Goal: Task Accomplishment & Management: Manage account settings

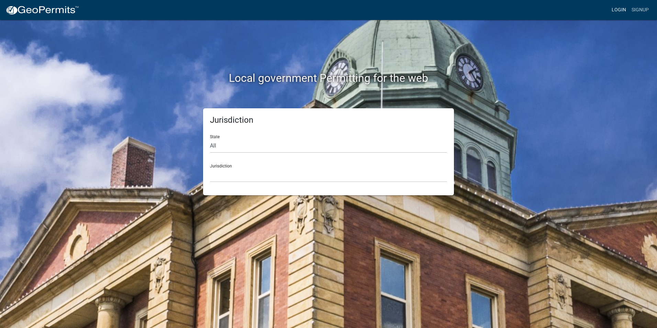
click at [615, 15] on link "Login" at bounding box center [619, 9] width 20 height 13
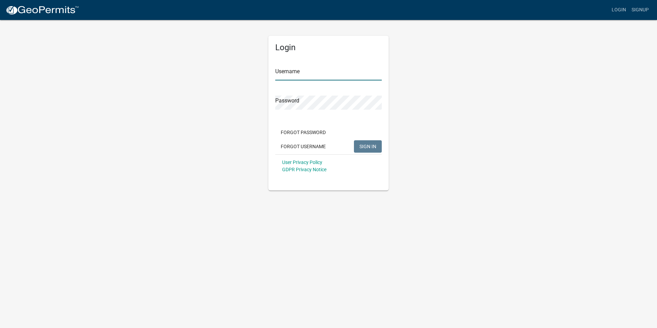
type input "nbaker"
click at [369, 149] on button "SIGN IN" at bounding box center [368, 146] width 28 height 12
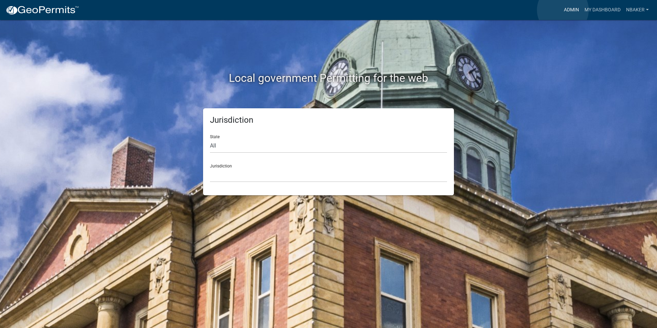
click at [563, 10] on link "Admin" at bounding box center [571, 9] width 21 height 13
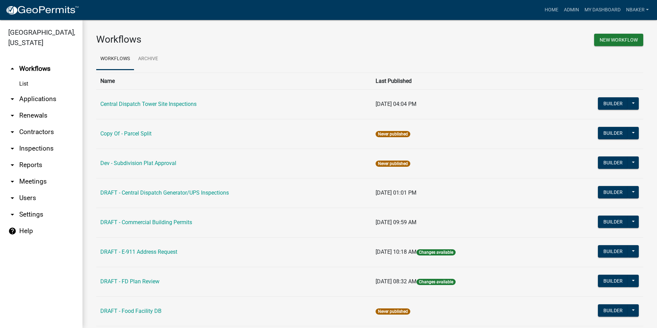
click at [48, 140] on link "arrow_drop_down Inspections" at bounding box center [41, 148] width 82 height 16
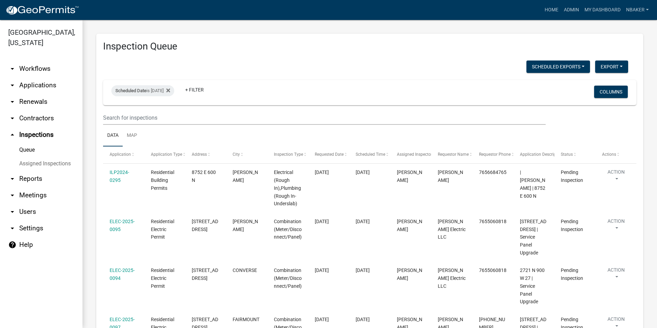
click at [49, 64] on link "arrow_drop_down Workflows" at bounding box center [41, 68] width 82 height 16
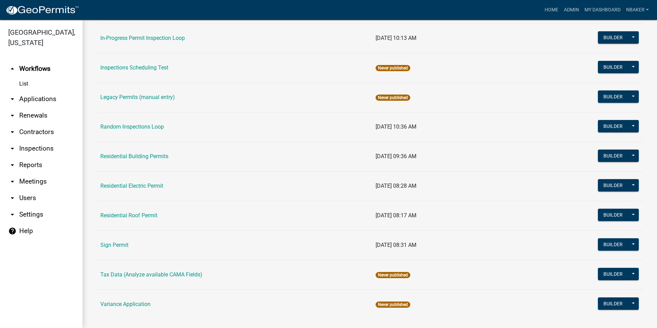
scroll to position [578, 0]
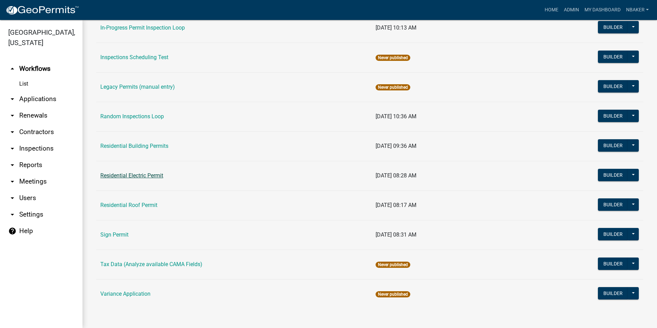
click at [161, 177] on link "Residential Electric Permit" at bounding box center [131, 175] width 63 height 7
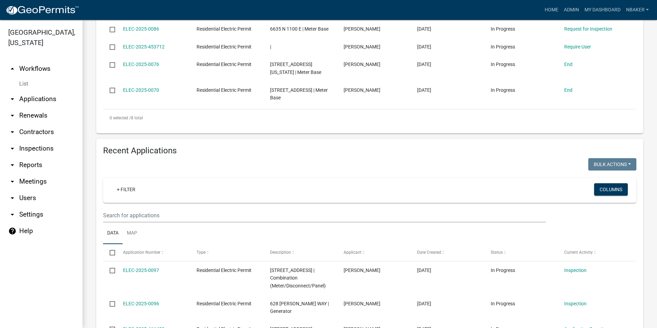
scroll to position [446, 0]
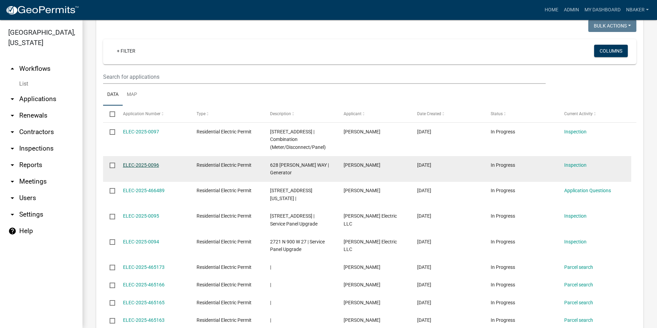
click at [153, 162] on link "ELEC-2025-0096" at bounding box center [141, 164] width 36 height 5
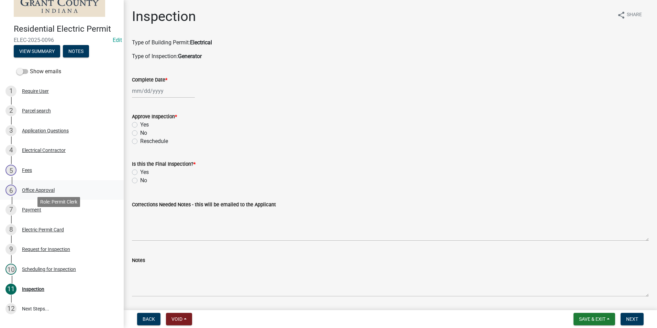
scroll to position [97, 0]
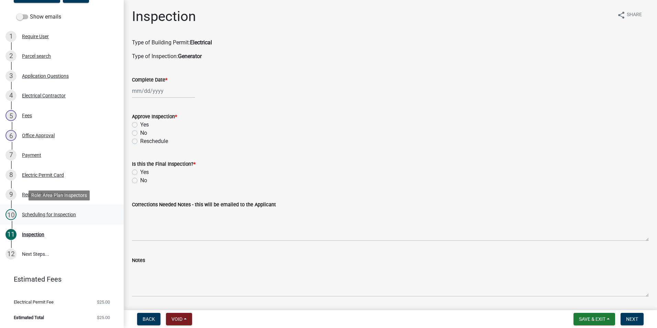
click at [67, 215] on div "Scheduling for Inspection" at bounding box center [49, 214] width 54 height 5
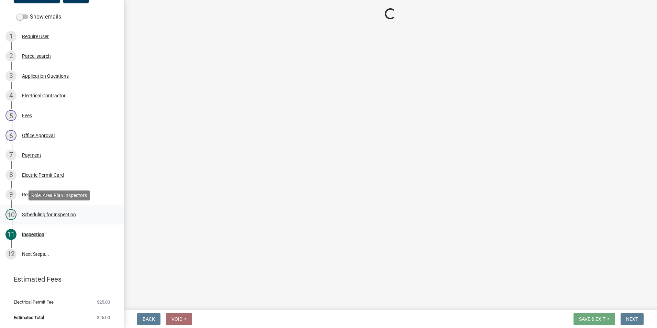
select select "d7f9a44a-d2ea-4d3c-83b3-1aa71c950bd5"
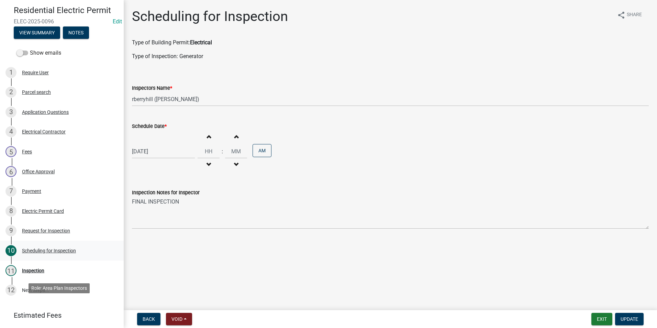
scroll to position [0, 0]
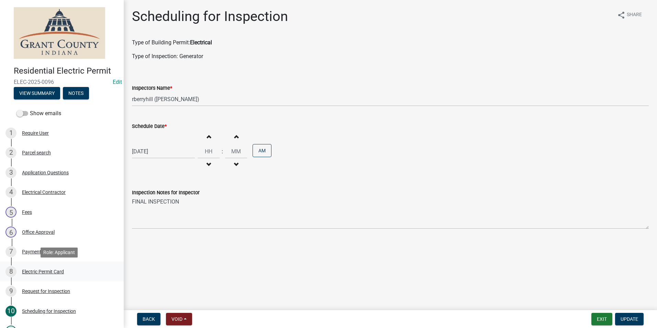
click at [61, 269] on div "Electric Permit Card" at bounding box center [43, 271] width 42 height 5
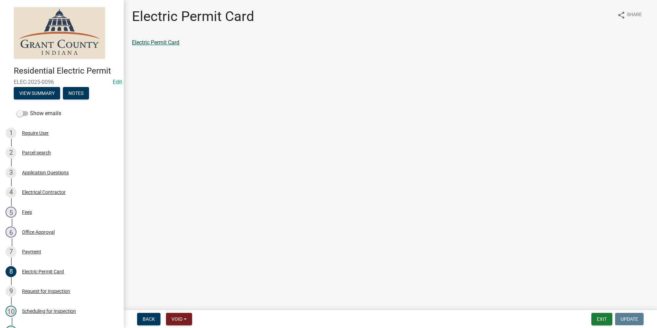
click at [152, 43] on link "Electric Permit Card" at bounding box center [155, 42] width 47 height 7
click at [602, 321] on button "Exit" at bounding box center [601, 319] width 21 height 12
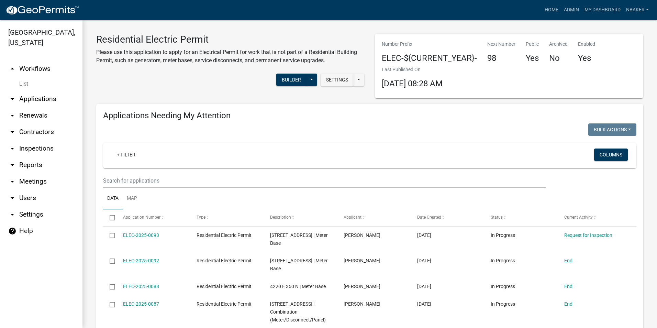
click at [50, 140] on link "arrow_drop_down Inspections" at bounding box center [41, 148] width 82 height 16
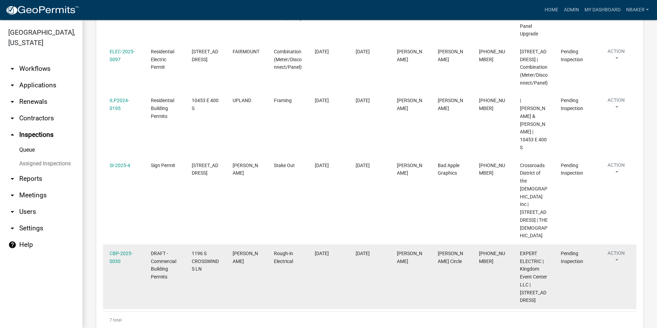
scroll to position [304, 0]
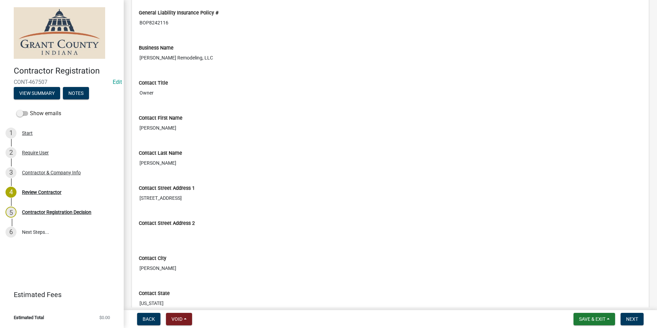
scroll to position [103, 0]
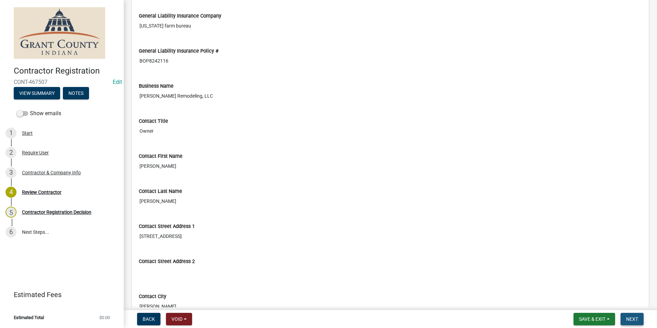
click at [630, 320] on span "Next" at bounding box center [632, 318] width 12 height 5
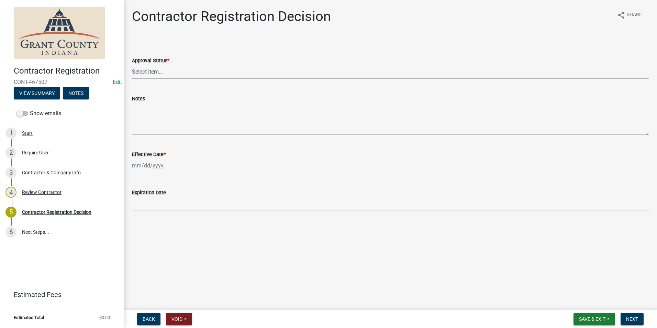
click at [204, 74] on select "Select Item... Approved Denied" at bounding box center [390, 72] width 517 height 14
click at [132, 65] on select "Select Item... Approved Denied" at bounding box center [390, 72] width 517 height 14
select select "4b86b809-39dd-4c68-9f3d-fdb3e7050482"
click at [165, 168] on div at bounding box center [163, 165] width 63 height 14
select select "8"
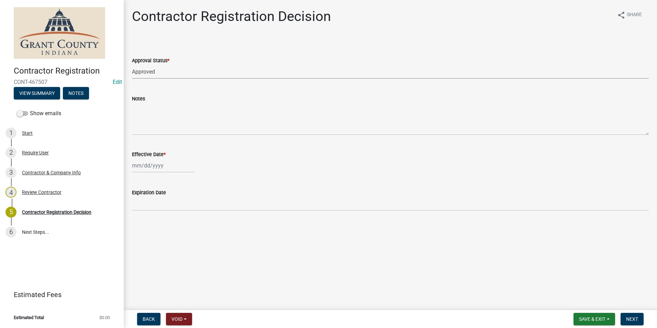
select select "2025"
click at [186, 235] on div "22" at bounding box center [182, 234] width 11 height 11
type input "[DATE]"
click at [627, 317] on span "Next" at bounding box center [632, 318] width 12 height 5
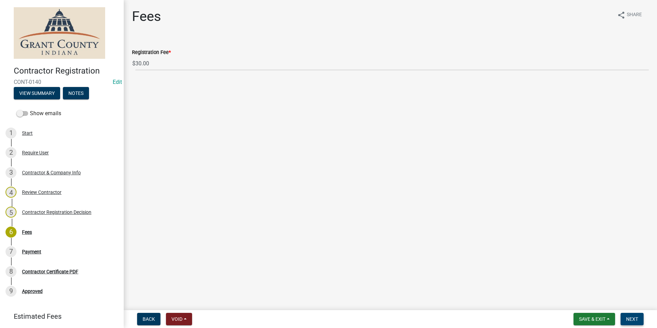
click at [643, 315] on button "Next" at bounding box center [631, 319] width 23 height 12
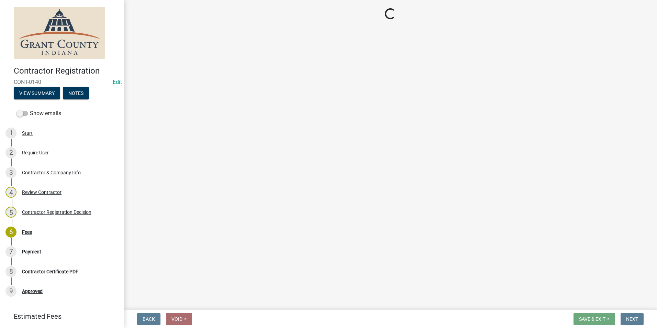
select select "3: 3"
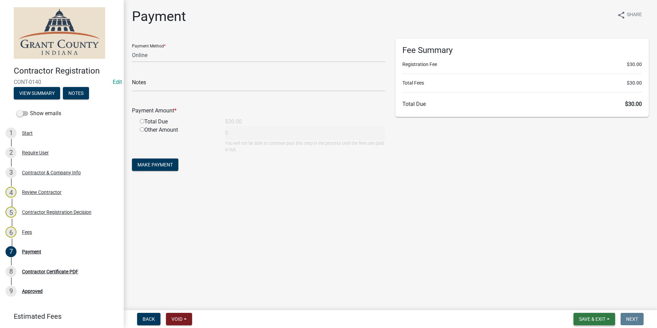
click at [589, 315] on button "Save & Exit" at bounding box center [594, 319] width 42 height 12
click at [584, 298] on button "Save & Exit" at bounding box center [587, 301] width 55 height 16
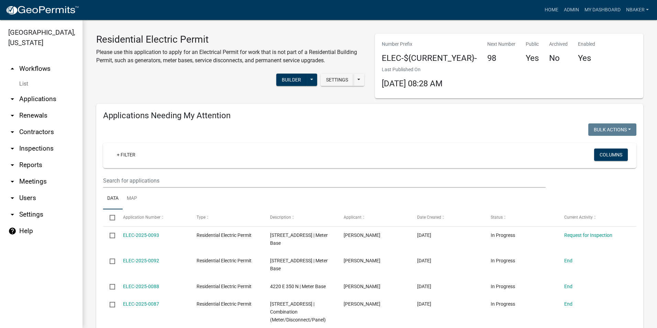
click at [57, 124] on link "arrow_drop_down Contractors" at bounding box center [41, 132] width 82 height 16
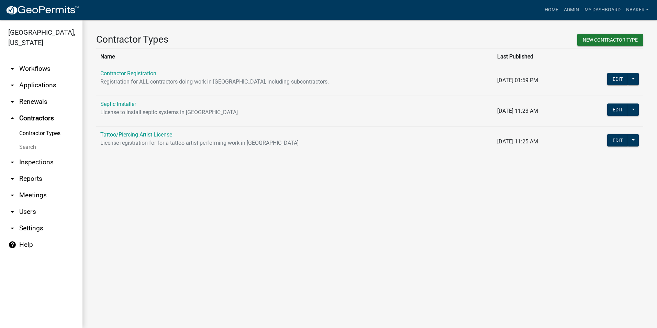
click at [136, 70] on link "Contractor Registration" at bounding box center [128, 73] width 56 height 7
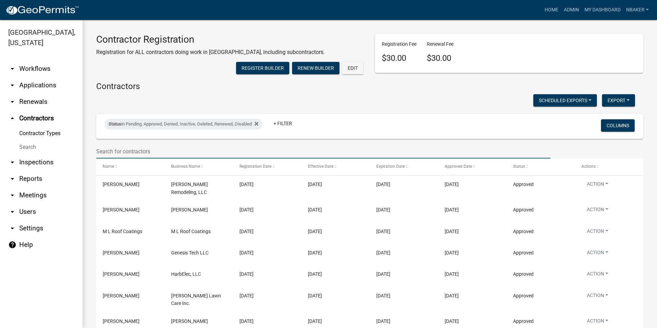
click at [134, 158] on input "text" at bounding box center [323, 151] width 454 height 14
click at [230, 158] on input "text" at bounding box center [323, 151] width 454 height 14
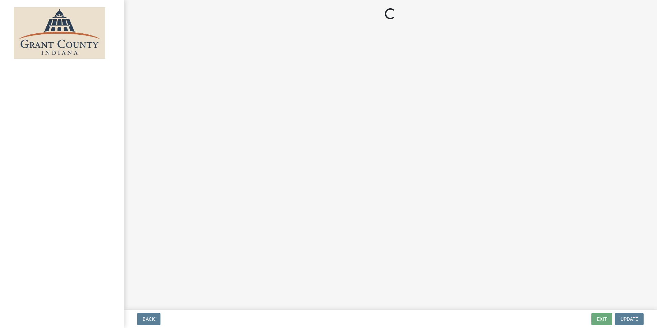
select select "3: 3"
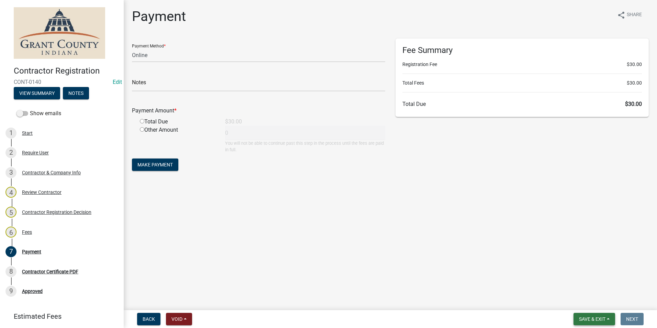
drag, startPoint x: 579, startPoint y: 316, endPoint x: 574, endPoint y: 298, distance: 18.9
click at [578, 315] on button "Save & Exit" at bounding box center [594, 319] width 42 height 12
click at [574, 298] on button "Save & Exit" at bounding box center [587, 301] width 55 height 16
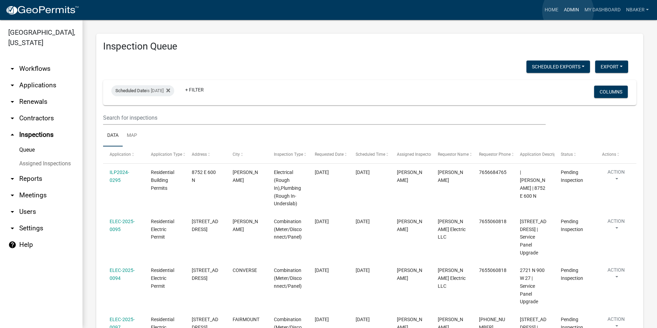
click at [568, 11] on link "Admin" at bounding box center [571, 9] width 21 height 13
